Goal: Find specific page/section: Find specific page/section

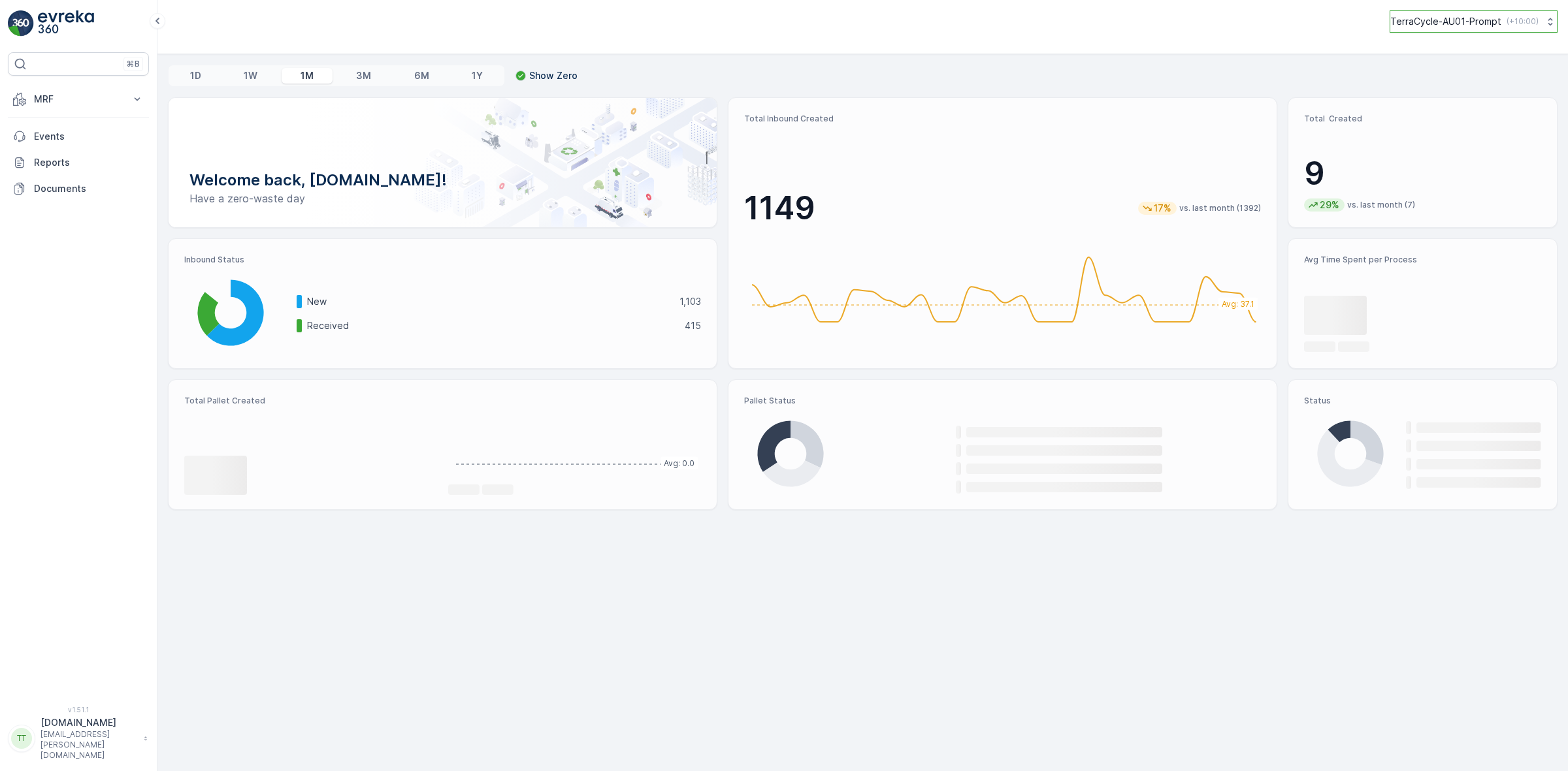
click at [1491, 20] on p "TerraCycle-AU01-Prompt" at bounding box center [1445, 21] width 111 height 13
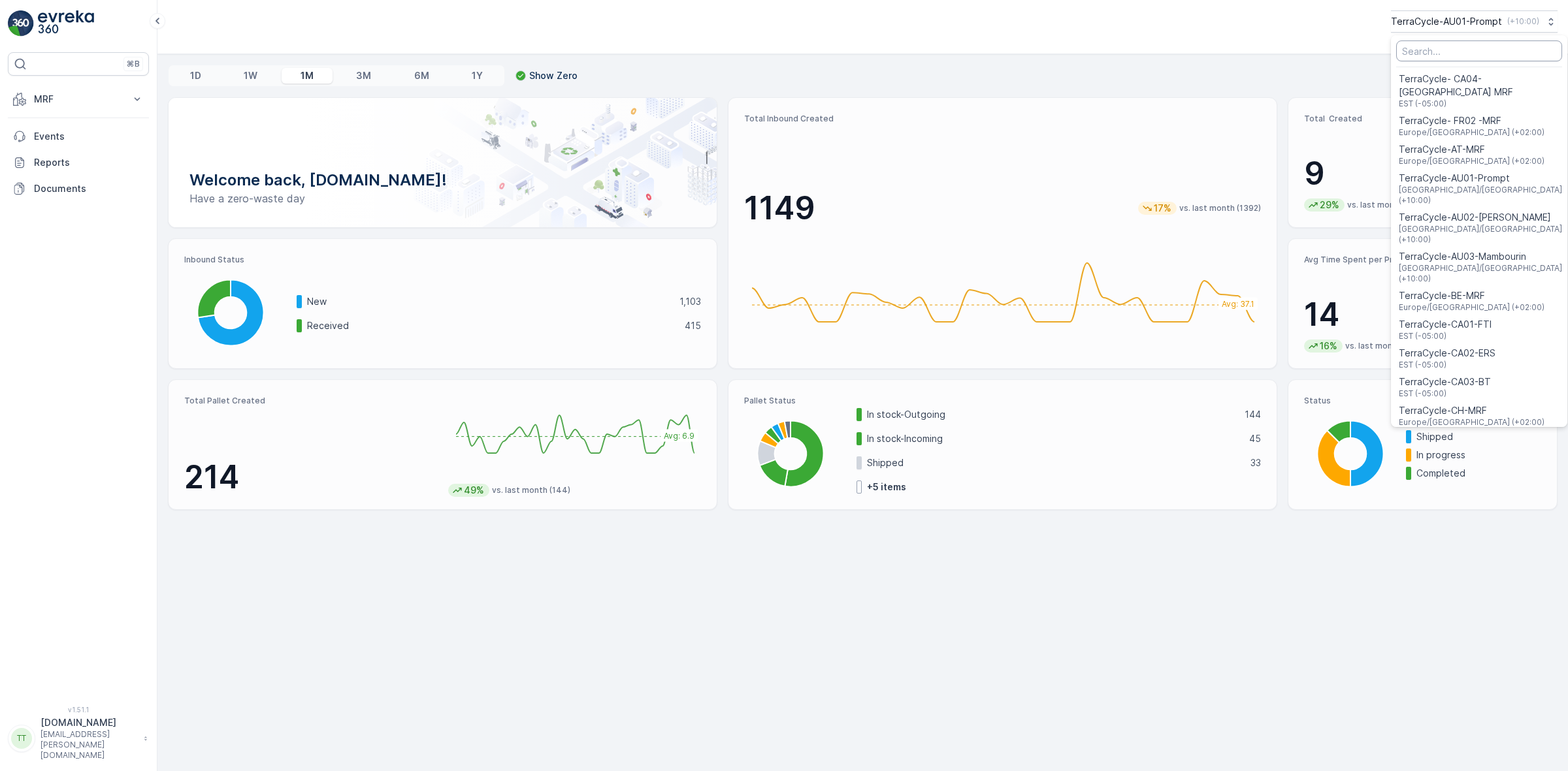
click at [1434, 52] on input "Menu" at bounding box center [1478, 51] width 166 height 21
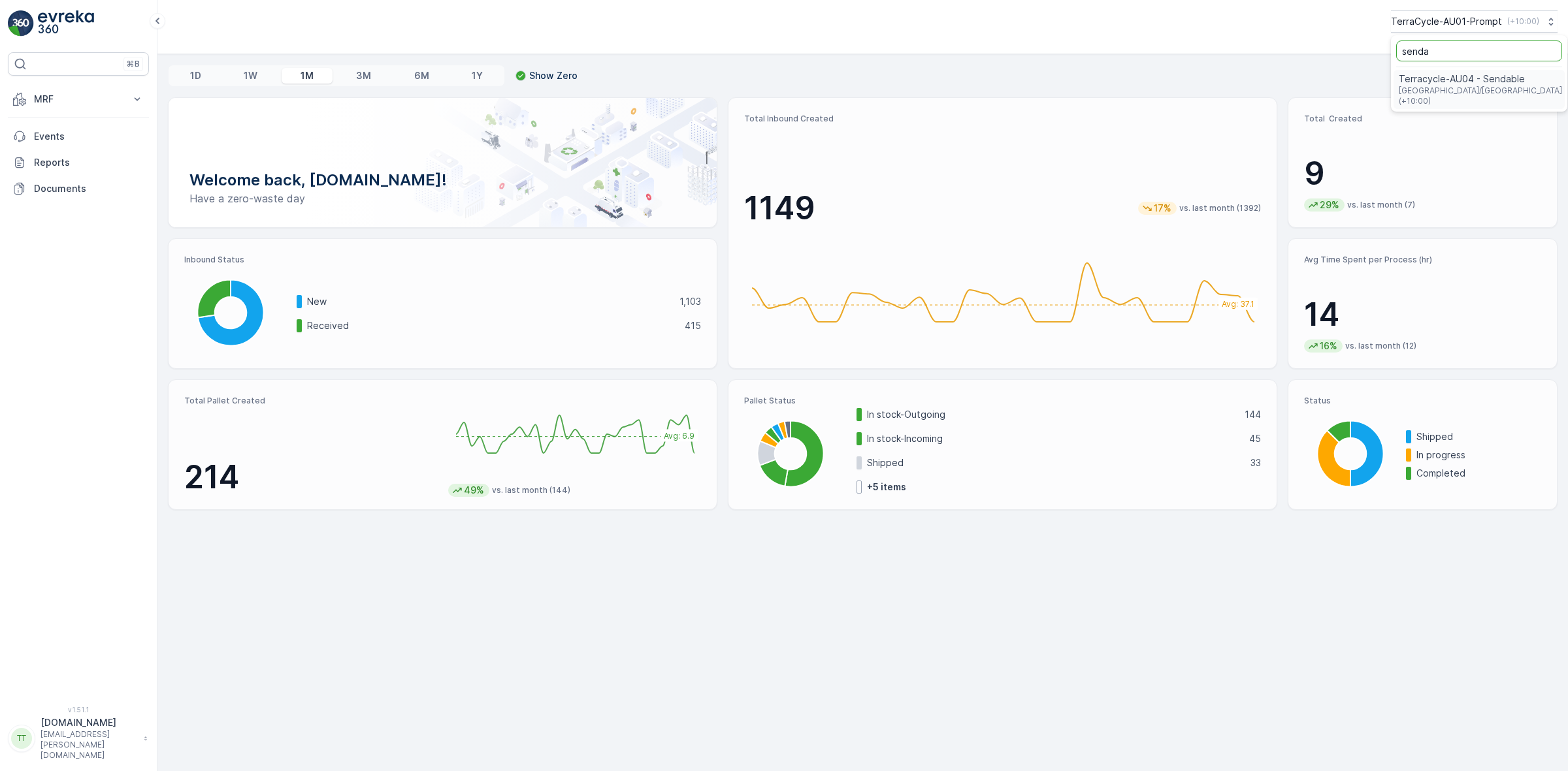
type input "senda"
click at [1436, 74] on span "Terracycle-AU04 - Sendable" at bounding box center [1481, 79] width 165 height 13
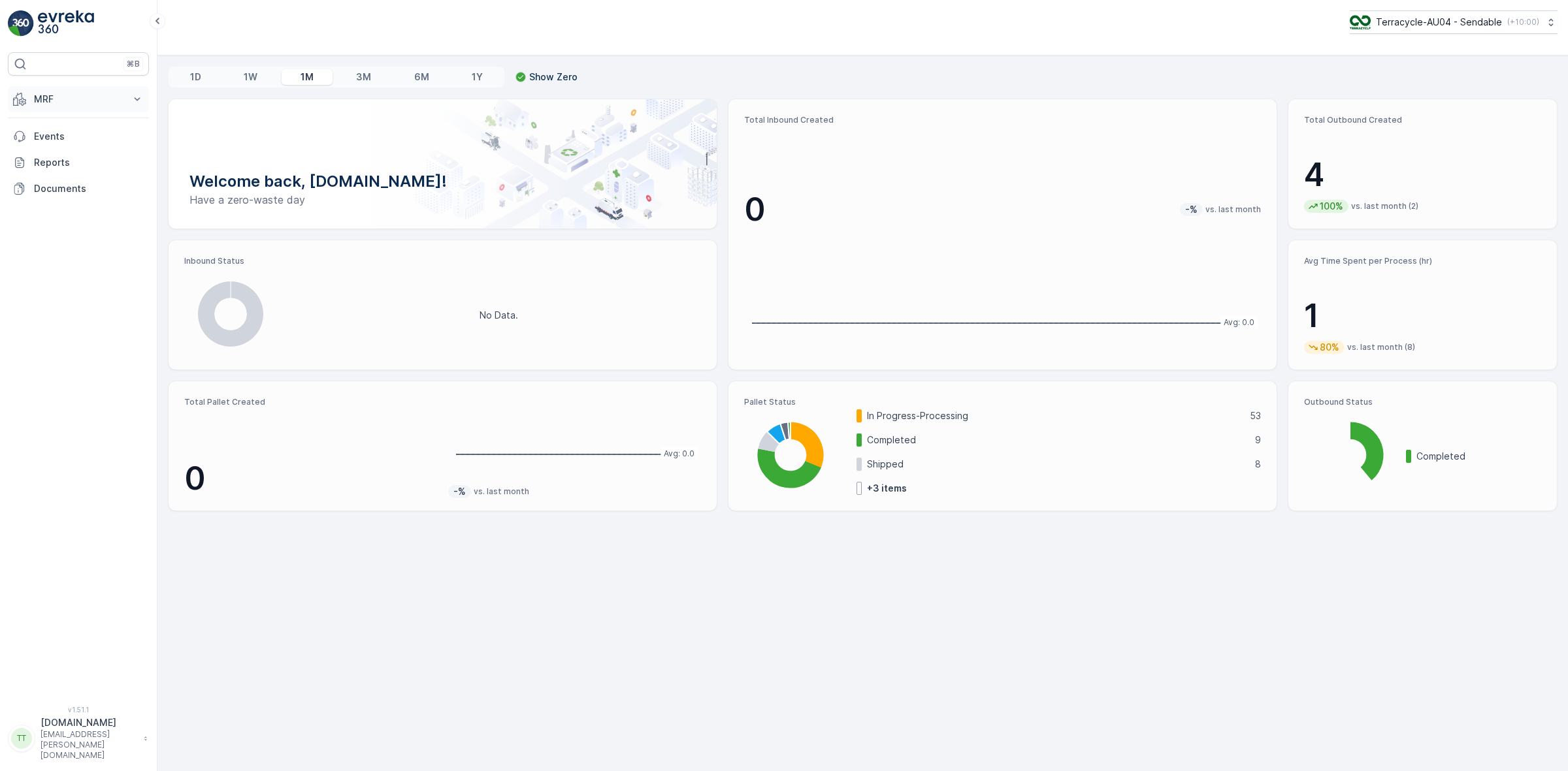
click at [85, 86] on button "MRF" at bounding box center [78, 99] width 141 height 26
click at [63, 161] on link "Pallet" at bounding box center [88, 158] width 121 height 19
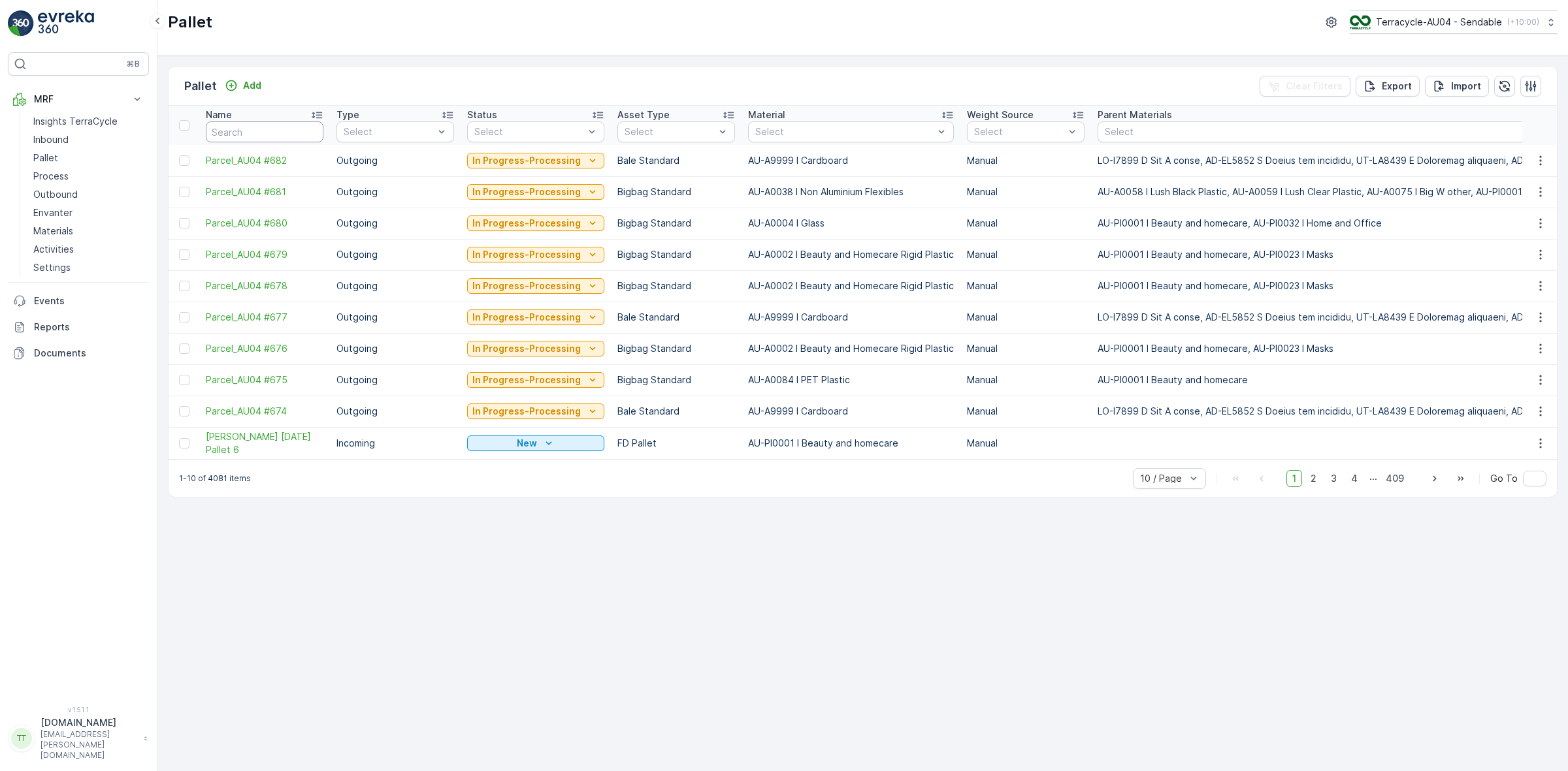
click at [246, 134] on input "text" at bounding box center [265, 132] width 118 height 21
click at [235, 132] on input "text" at bounding box center [265, 132] width 118 height 21
paste input "Coreo audit"
type input "Coreo"
